Goal: Transaction & Acquisition: Book appointment/travel/reservation

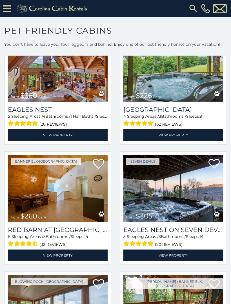
scroll to position [1377, 0]
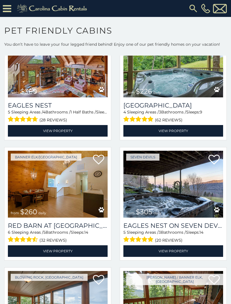
click at [81, 188] on img at bounding box center [58, 184] width 100 height 67
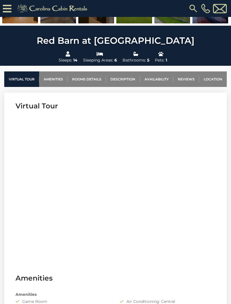
scroll to position [173, 0]
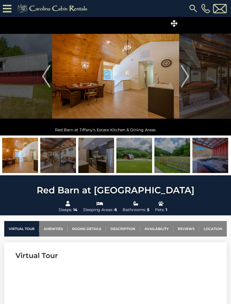
click at [136, 160] on img at bounding box center [135, 155] width 36 height 35
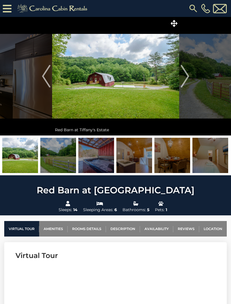
click at [183, 75] on img "Next" at bounding box center [185, 76] width 8 height 23
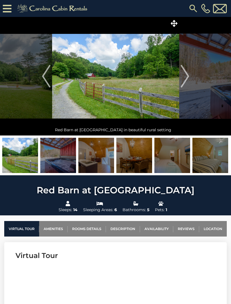
click at [186, 78] on img "Next" at bounding box center [185, 76] width 8 height 23
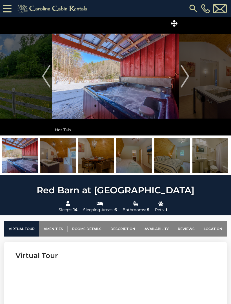
click at [189, 76] on img "Next" at bounding box center [185, 76] width 8 height 23
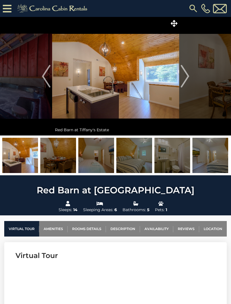
click at [184, 80] on img "Next" at bounding box center [185, 76] width 8 height 23
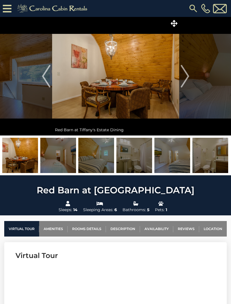
click at [190, 77] on button "Next" at bounding box center [185, 76] width 12 height 118
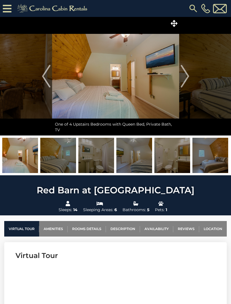
click at [186, 78] on img "Next" at bounding box center [185, 76] width 8 height 23
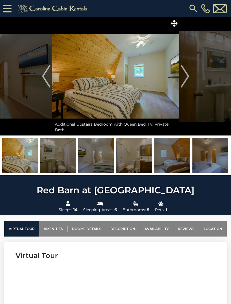
click at [191, 81] on button "Next" at bounding box center [185, 76] width 12 height 118
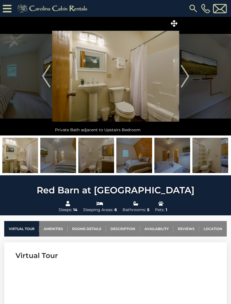
click at [187, 82] on img "Next" at bounding box center [185, 76] width 8 height 23
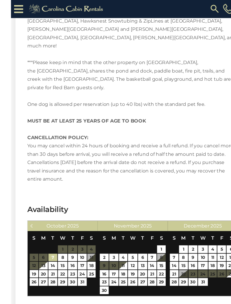
scroll to position [1406, 0]
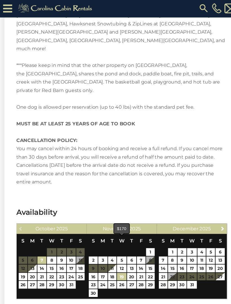
click at [118, 259] on link "19" at bounding box center [115, 262] width 9 height 7
type input "**********"
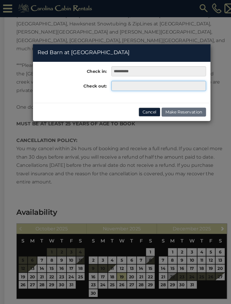
click at [131, 84] on input "text" at bounding box center [151, 82] width 90 height 10
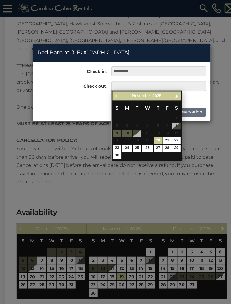
click at [168, 132] on link "22" at bounding box center [168, 134] width 8 height 6
type input "**********"
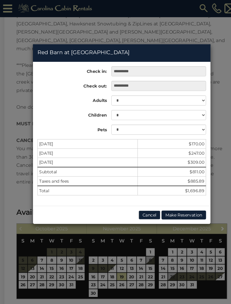
click at [5, 7] on div "**********" at bounding box center [115, 152] width 231 height 304
